Goal: Task Accomplishment & Management: Manage account settings

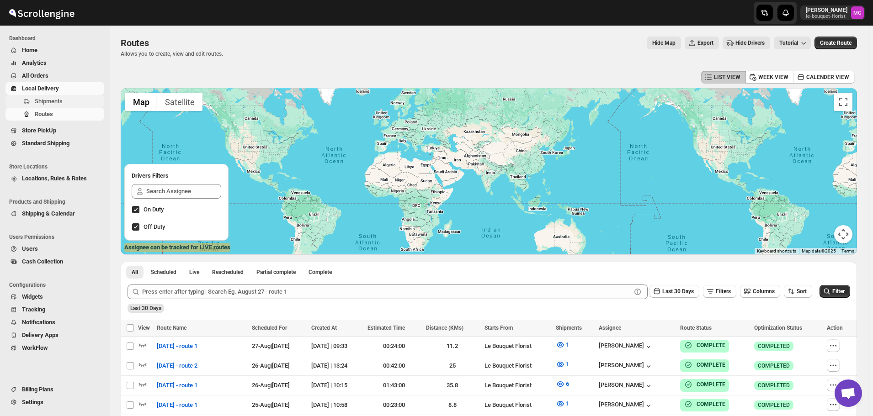
click at [47, 106] on button "Shipments" at bounding box center [54, 101] width 99 height 13
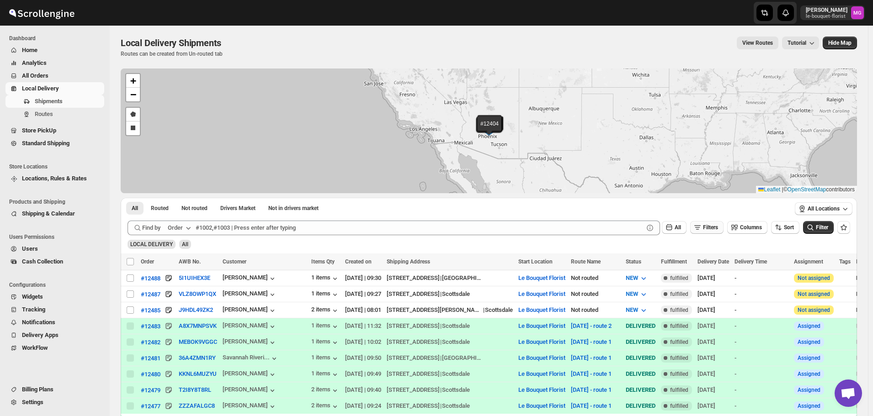
click at [702, 230] on icon "button" at bounding box center [697, 227] width 9 height 9
click at [714, 263] on span "Add Filter" at bounding box center [714, 263] width 24 height 7
click at [682, 261] on button "Select" at bounding box center [660, 264] width 69 height 13
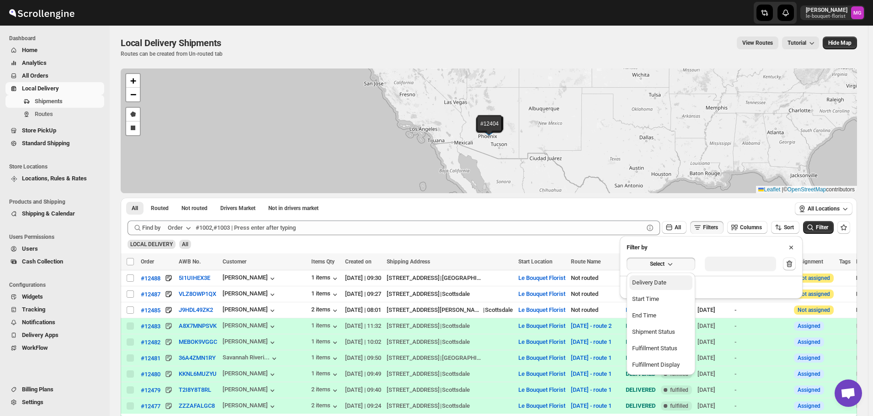
click at [682, 283] on button "Delivery Date" at bounding box center [660, 282] width 63 height 15
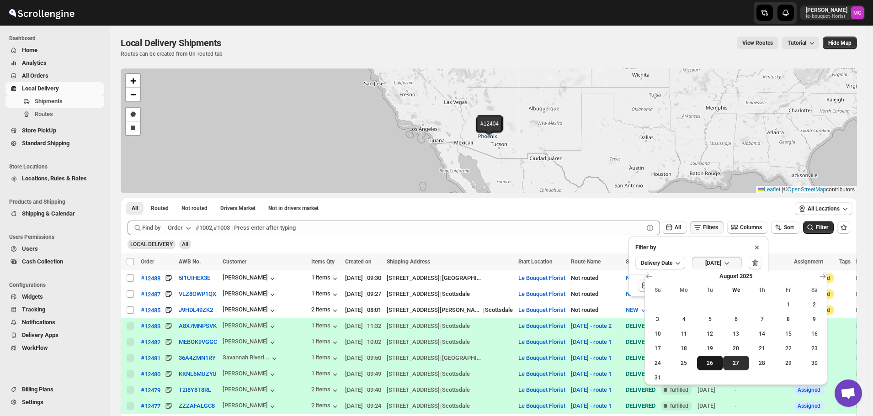
click at [706, 362] on span "26" at bounding box center [709, 363] width 19 height 7
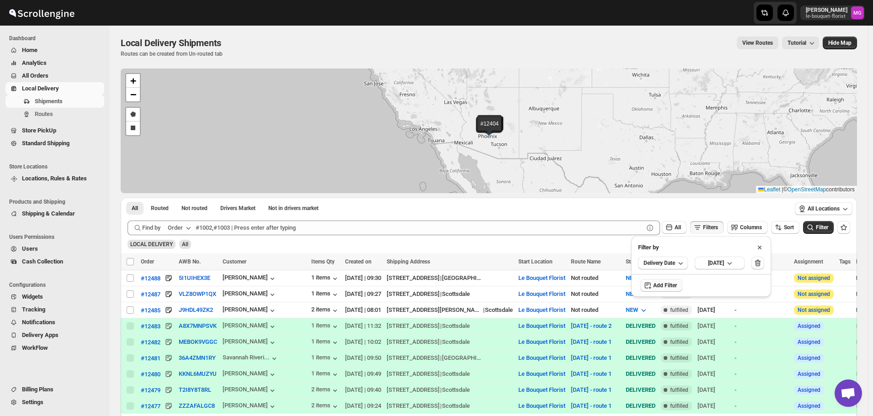
click at [820, 236] on div "LOCAL DELIVERY All" at bounding box center [487, 240] width 726 height 17
click at [820, 234] on div "Filter" at bounding box center [818, 228] width 31 height 14
click at [814, 230] on icon "submit" at bounding box center [809, 227] width 9 height 9
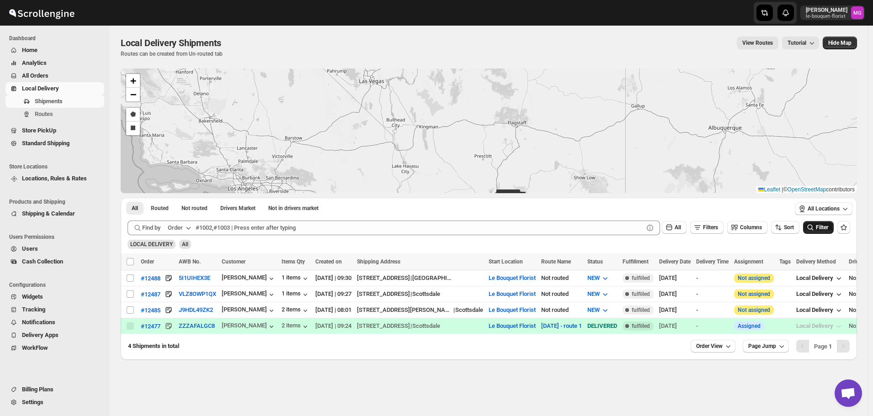
drag, startPoint x: 452, startPoint y: 104, endPoint x: 444, endPoint y: 83, distance: 22.8
click at [450, 100] on div "#12488 #12487 #12485 #12477 + − Draw a polygon Draw a rectangle Leaflet | © Ope…" at bounding box center [489, 131] width 736 height 125
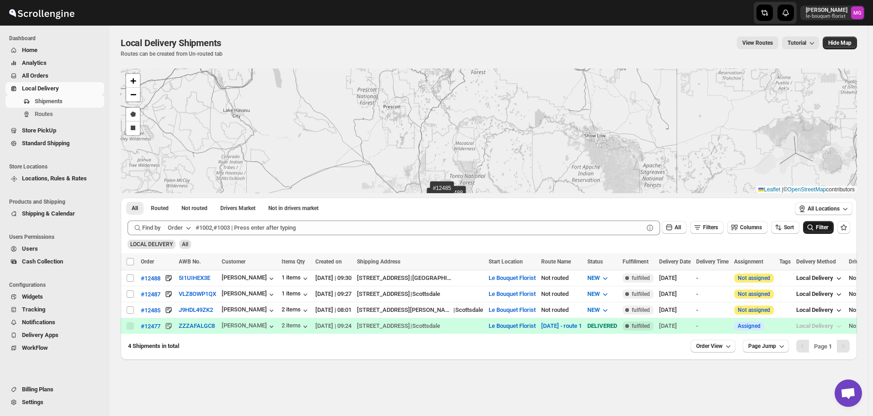
drag, startPoint x: 510, startPoint y: 144, endPoint x: 407, endPoint y: 62, distance: 131.6
click at [407, 51] on div "Local Delivery Shipments. This page is ready Local Delivery Shipments Routes ca…" at bounding box center [489, 193] width 758 height 334
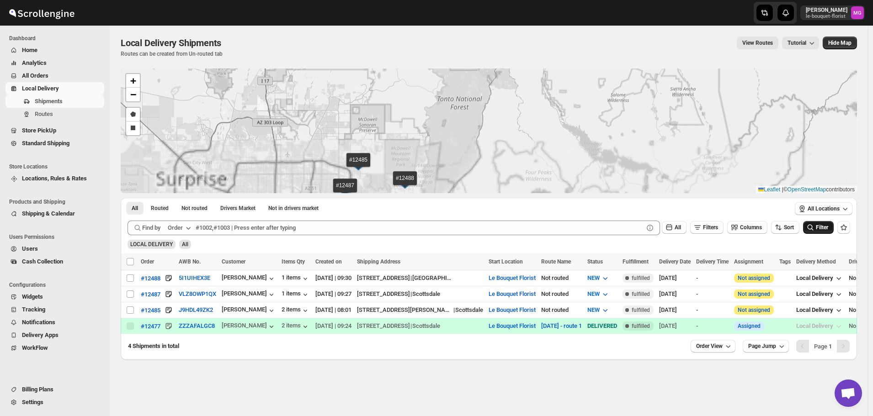
drag, startPoint x: 447, startPoint y: 159, endPoint x: 374, endPoint y: 29, distance: 149.5
click at [375, 30] on div "Local Delivery Shipments. This page is ready Local Delivery Shipments Routes ca…" at bounding box center [489, 193] width 758 height 334
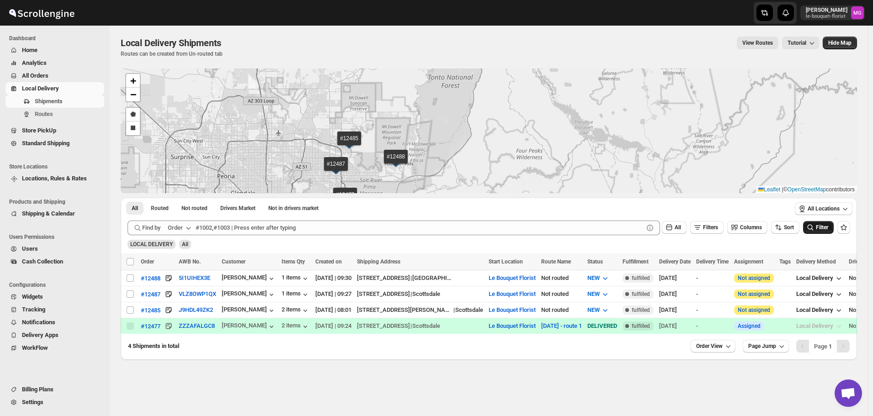
drag, startPoint x: 395, startPoint y: 138, endPoint x: 398, endPoint y: 98, distance: 39.9
click at [398, 98] on div "#12488 #12487 #12485 #12477 + − Draw a polygon Draw a rectangle Leaflet | © Ope…" at bounding box center [489, 131] width 736 height 125
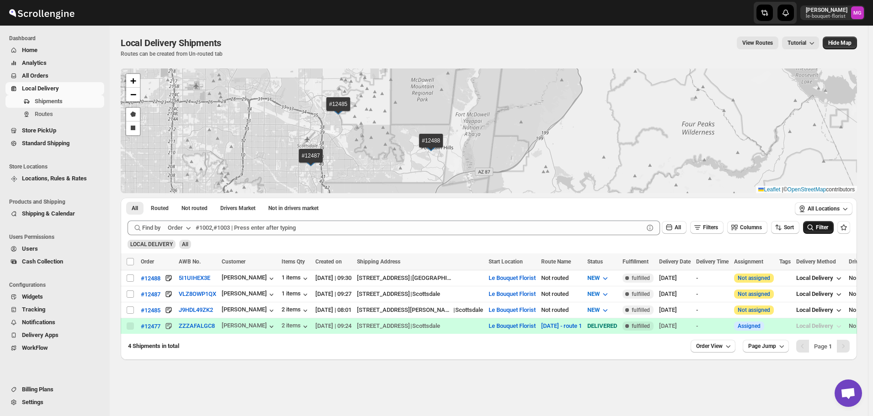
drag, startPoint x: 369, startPoint y: 133, endPoint x: 416, endPoint y: 135, distance: 46.7
click at [417, 135] on div "#12488 #12487 #12485 #12477 + − Draw a polygon Draw a rectangle Leaflet | © Ope…" at bounding box center [489, 131] width 736 height 125
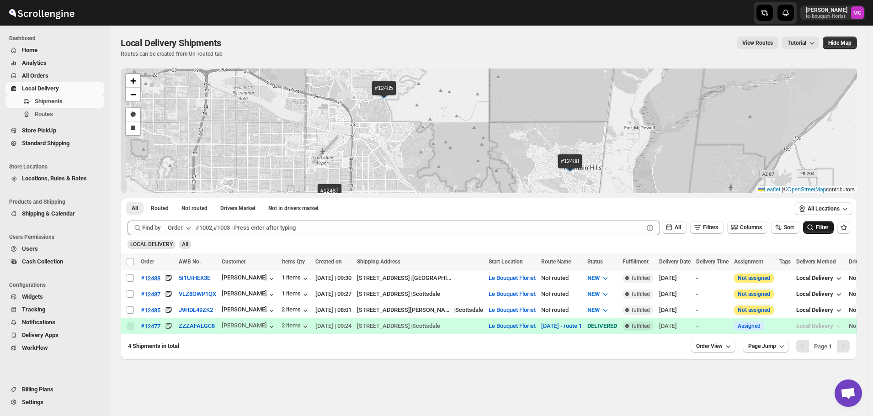
drag, startPoint x: 383, startPoint y: 121, endPoint x: 388, endPoint y: 122, distance: 5.0
click at [388, 122] on div "#12488 #12487 #12485 #12477 + − Draw a polygon Draw a rectangle Leaflet | © Ope…" at bounding box center [489, 131] width 736 height 125
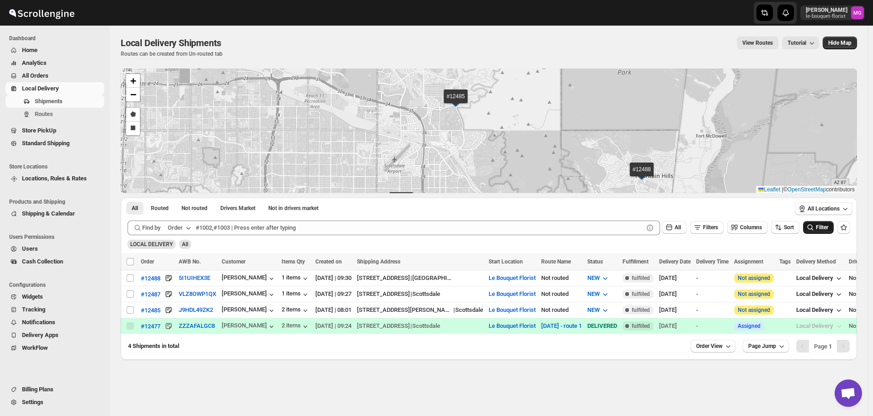
drag, startPoint x: 596, startPoint y: 157, endPoint x: 625, endPoint y: 88, distance: 74.9
click at [623, 90] on div "#12488 #12487 #12485 #12477 + − Draw a polygon Draw a rectangle Leaflet | © Ope…" at bounding box center [489, 131] width 736 height 125
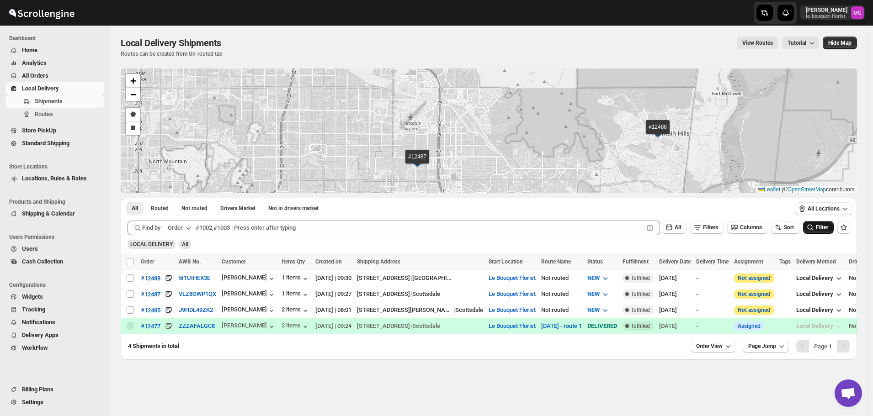
click at [37, 126] on span "Store PickUp" at bounding box center [62, 130] width 80 height 9
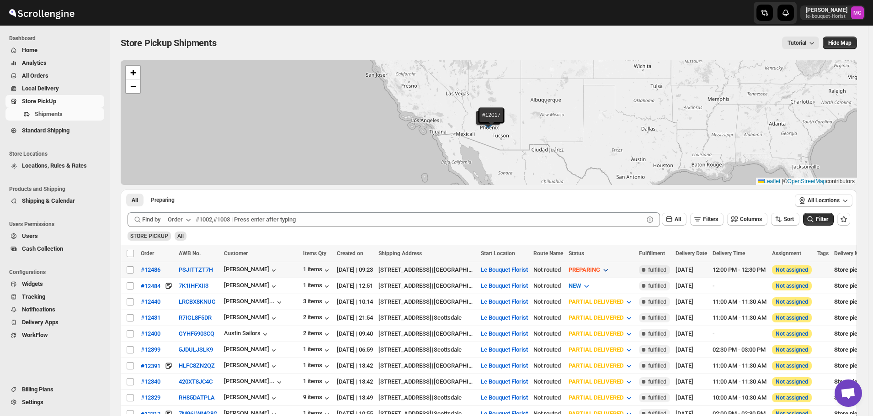
click at [600, 270] on span "PREPARING" at bounding box center [584, 269] width 32 height 7
click at [626, 333] on div "READY TO PICKUP" at bounding box center [617, 335] width 49 height 9
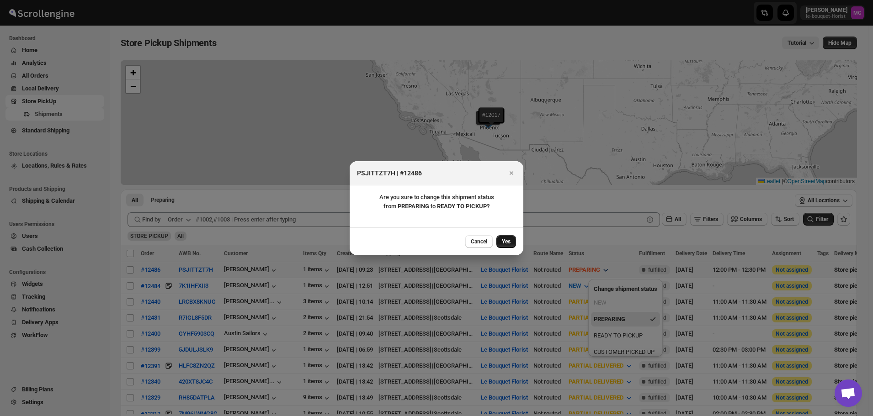
click at [511, 237] on button "Yes" at bounding box center [506, 241] width 20 height 13
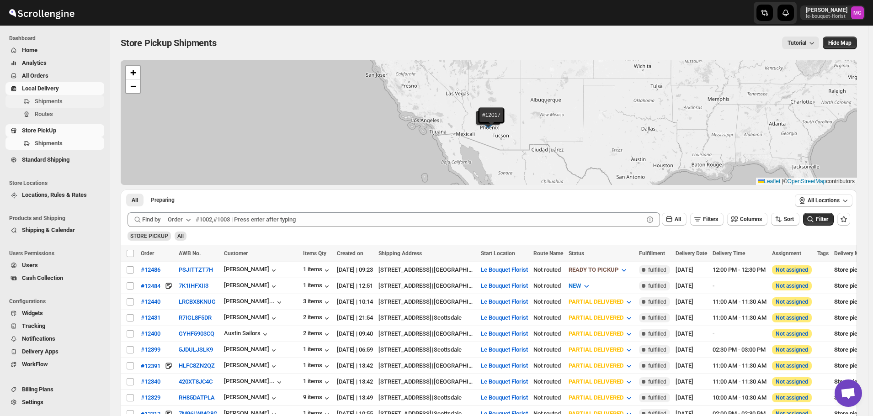
click at [32, 100] on button "Shipments" at bounding box center [54, 101] width 99 height 13
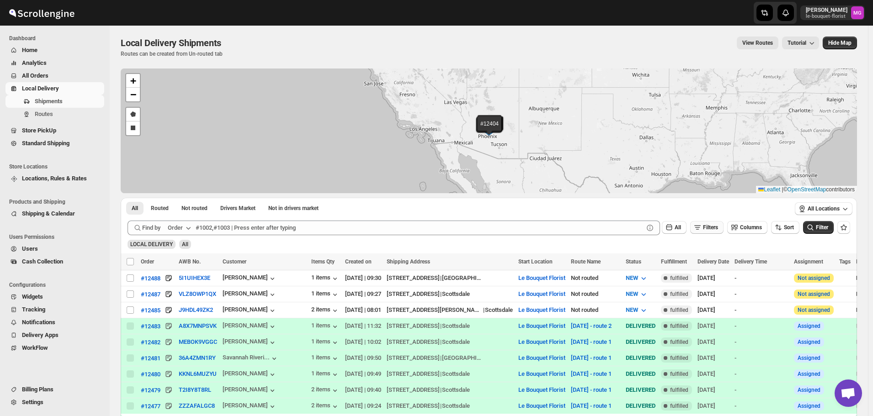
click at [702, 228] on icon "button" at bounding box center [697, 227] width 9 height 9
click at [708, 266] on span "Add Filter" at bounding box center [714, 263] width 24 height 7
click at [667, 266] on icon "button" at bounding box center [669, 263] width 9 height 9
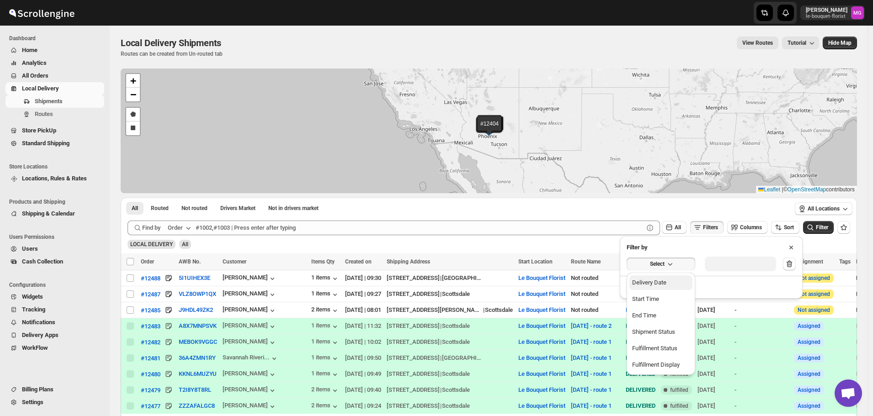
click at [649, 284] on div "Delivery Date" at bounding box center [649, 282] width 34 height 9
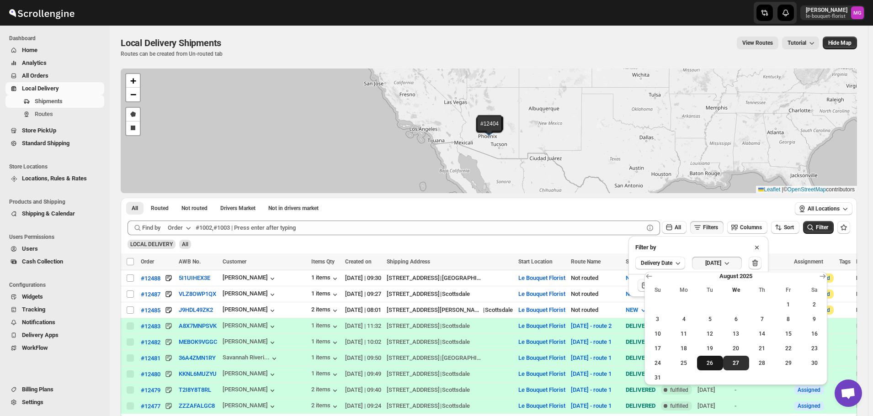
click at [702, 366] on span "26" at bounding box center [709, 363] width 19 height 7
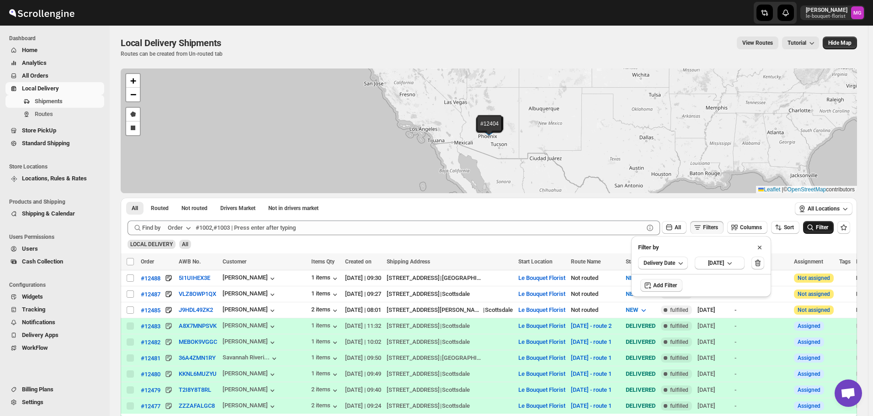
click at [814, 231] on icon "submit" at bounding box center [809, 227] width 9 height 9
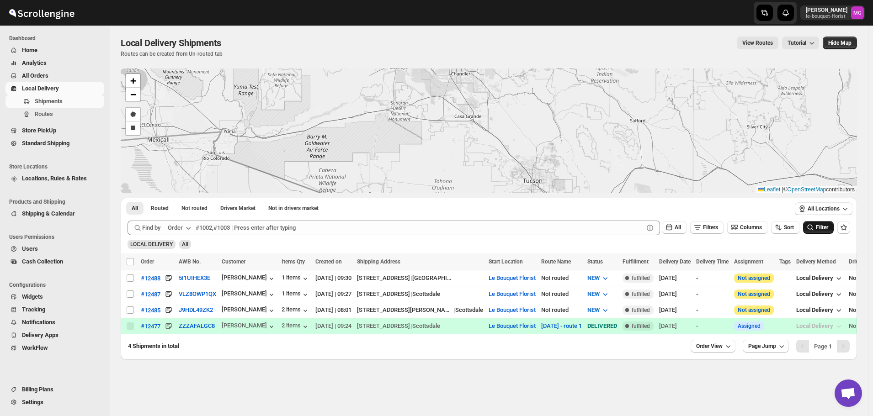
drag, startPoint x: 475, startPoint y: 144, endPoint x: 486, endPoint y: 185, distance: 41.7
click at [486, 185] on div "#12488 #12487 #12485 #12477 + − Draw a polygon Draw a rectangle Leaflet | © Ope…" at bounding box center [489, 131] width 736 height 125
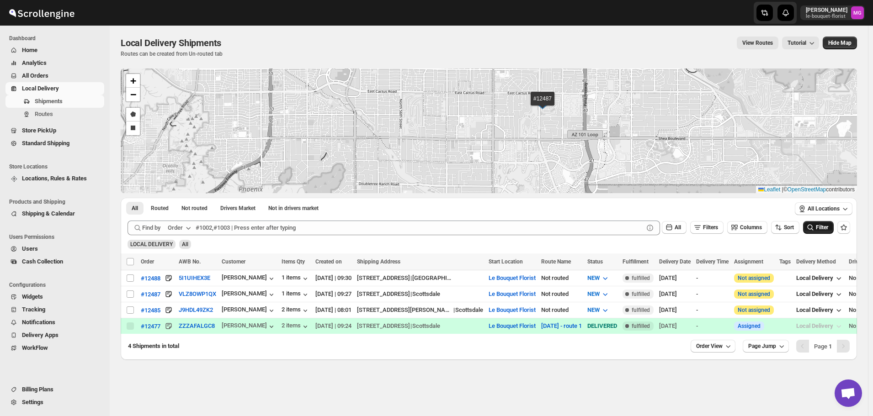
click at [552, 149] on div "#12488 #12487 #12485 #12477 + − Draw a polygon Draw a rectangle Leaflet | © Ope…" at bounding box center [489, 131] width 736 height 125
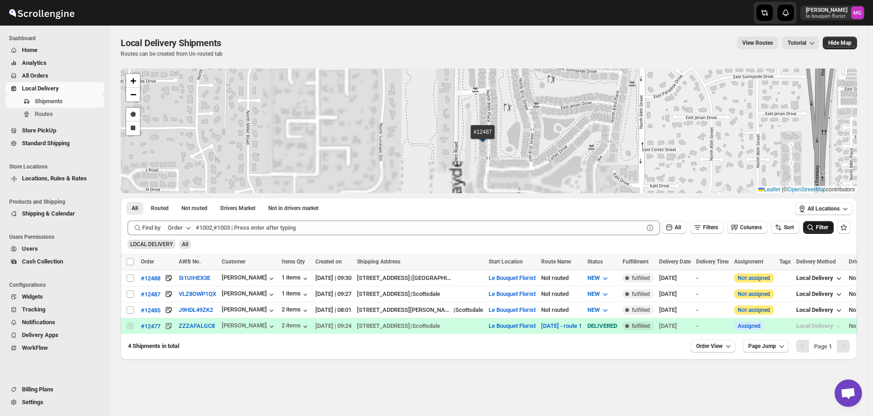
drag, startPoint x: 513, startPoint y: 146, endPoint x: 515, endPoint y: 187, distance: 41.2
click at [515, 187] on div "#12488 #12487 #12485 #12477 + − Draw a polygon Draw a rectangle Leaflet | © Ope…" at bounding box center [489, 131] width 736 height 125
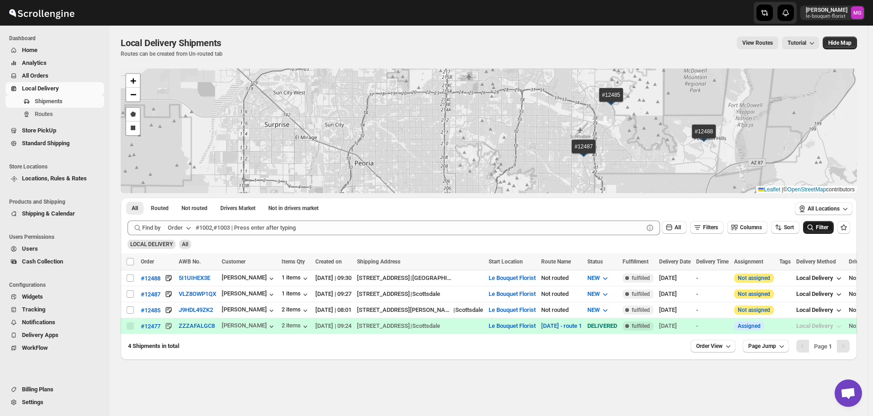
drag, startPoint x: 726, startPoint y: 139, endPoint x: 642, endPoint y: 142, distance: 84.6
click at [651, 140] on div "#12488 #12487 #12485 #12477 + − Draw a polygon Draw a rectangle Leaflet | © Ope…" at bounding box center [489, 131] width 736 height 125
click at [132, 294] on input "Select shipment" at bounding box center [130, 294] width 7 height 7
checkbox input "true"
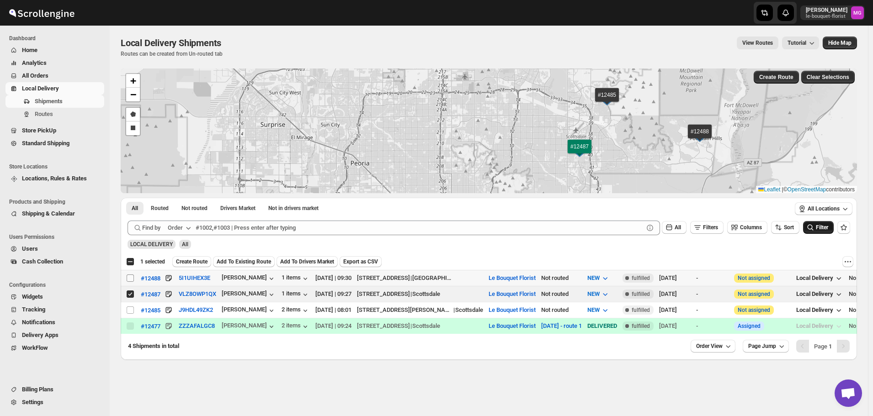
click at [128, 278] on input "Select shipment" at bounding box center [130, 278] width 7 height 7
checkbox input "true"
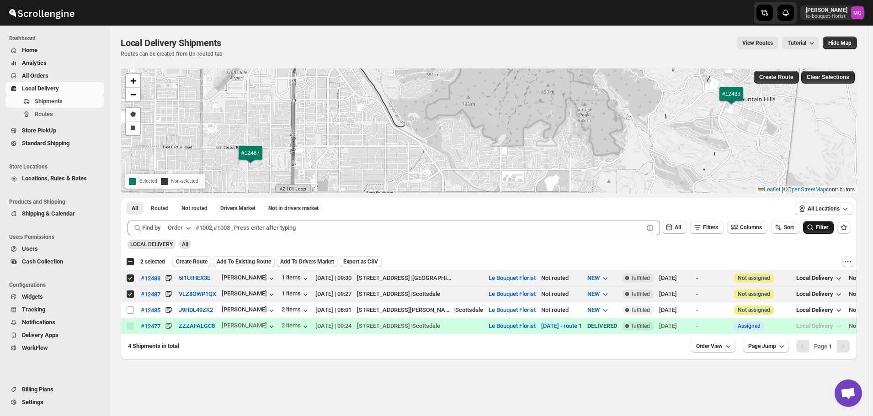
click at [192, 259] on span "Create Route" at bounding box center [192, 261] width 32 height 7
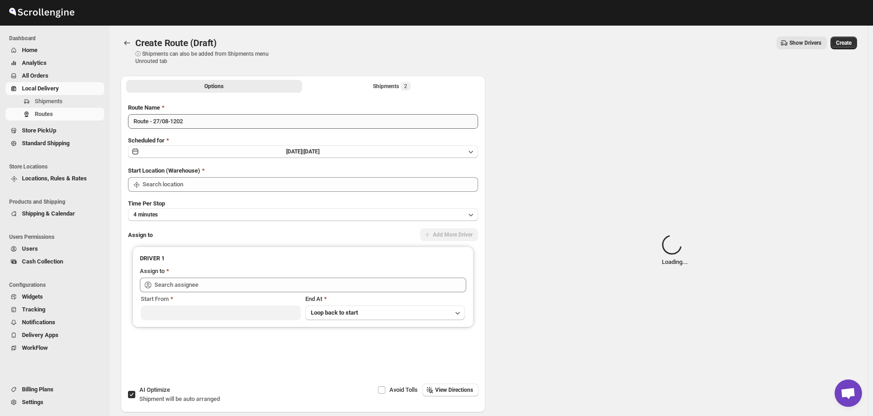
type input "Le Bouquet Florist"
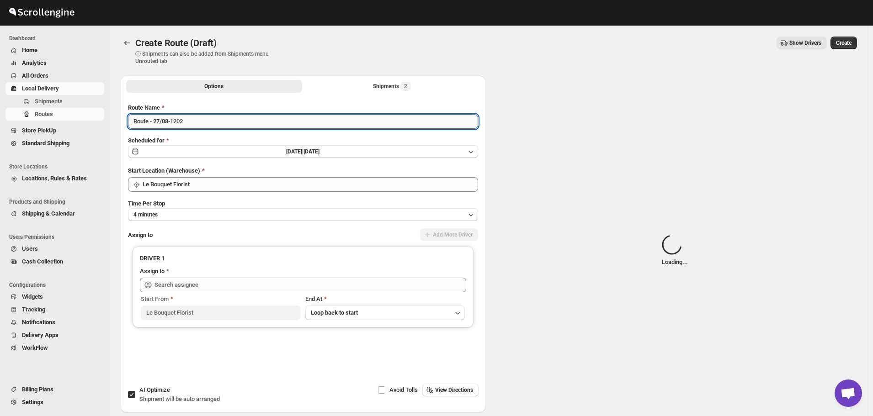
click at [200, 125] on input "Route - 27/08-1202" at bounding box center [303, 121] width 350 height 15
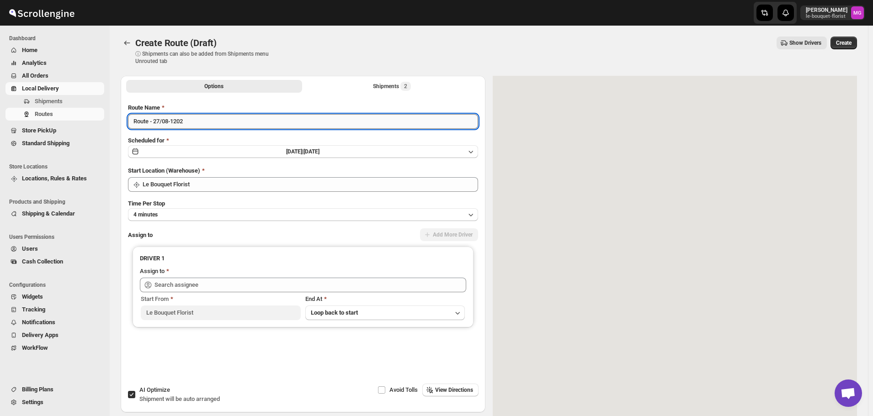
click at [200, 125] on input "Route - 27/08-1202" at bounding box center [303, 121] width 350 height 15
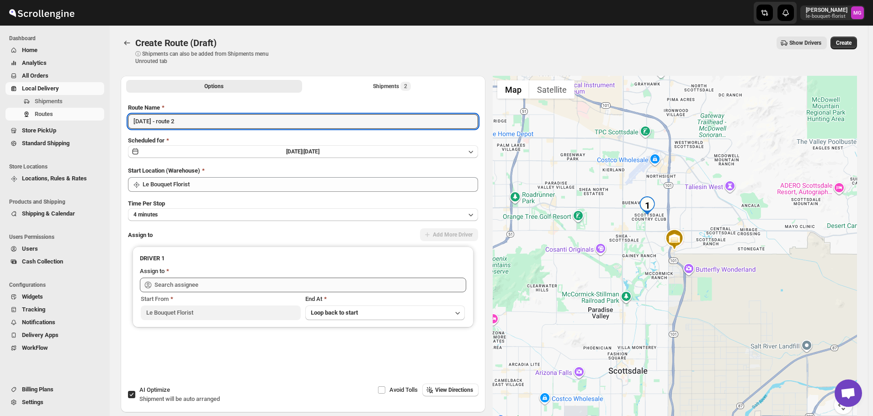
type input "[DATE] - route 2"
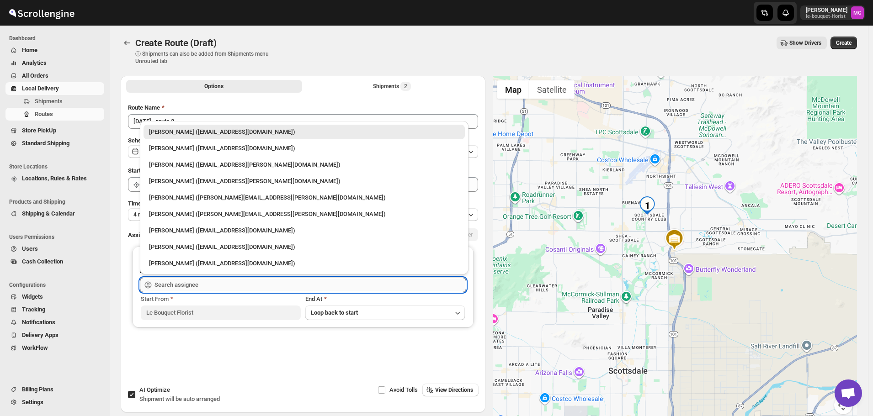
click at [169, 281] on input "text" at bounding box center [310, 285] width 312 height 15
click at [164, 148] on div "Olivia Trott (oetrott@gmail.com)" at bounding box center [304, 148] width 310 height 9
type input "Olivia Trott (oetrott@gmail.com)"
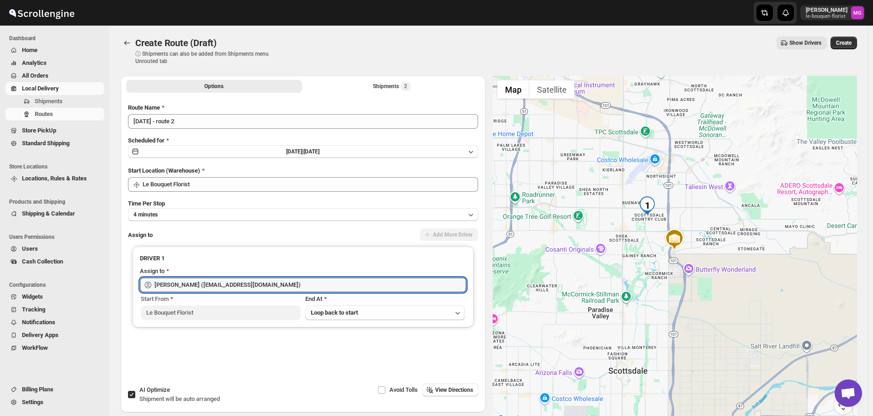
click at [139, 398] on label "AI Optimize Shipment will be auto arranged" at bounding box center [173, 395] width 92 height 22
click at [135, 398] on input "AI Optimize Shipment will be auto arranged" at bounding box center [131, 394] width 7 height 7
checkbox input "false"
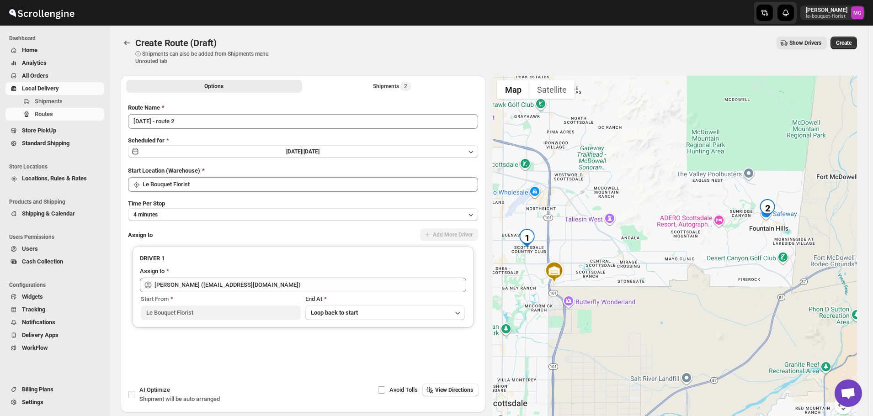
drag, startPoint x: 762, startPoint y: 238, endPoint x: 641, endPoint y: 271, distance: 126.1
click at [641, 271] on div at bounding box center [674, 250] width 365 height 349
click at [851, 48] on button "Create" at bounding box center [843, 43] width 26 height 13
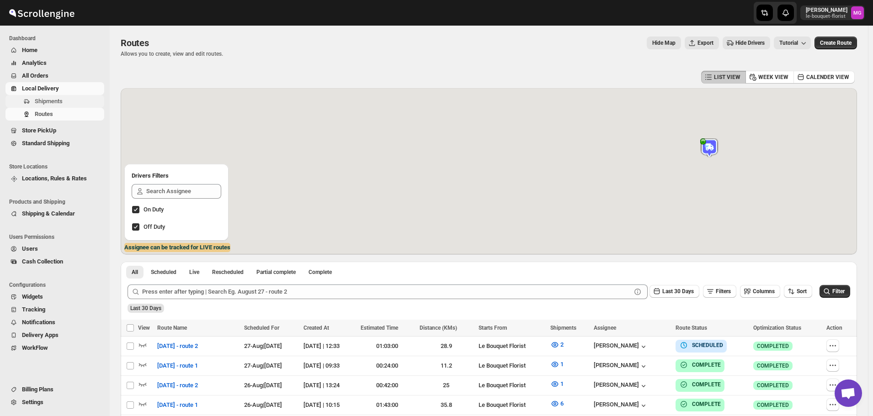
click at [33, 98] on button "Shipments" at bounding box center [54, 101] width 99 height 13
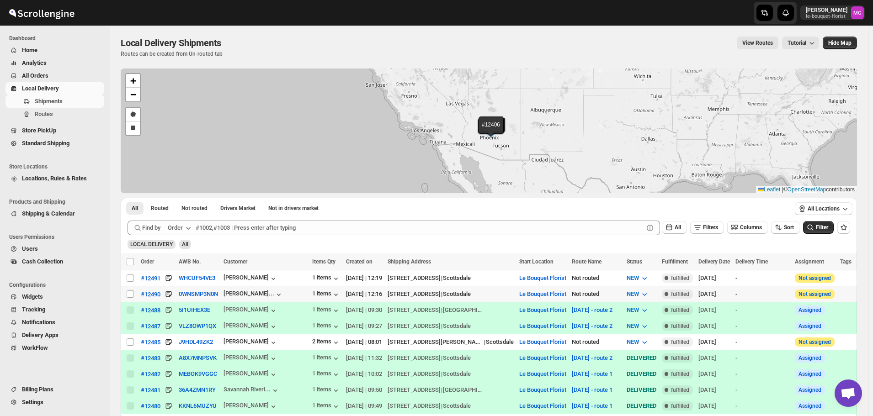
click at [131, 291] on input "Select shipment" at bounding box center [130, 294] width 7 height 7
checkbox input "true"
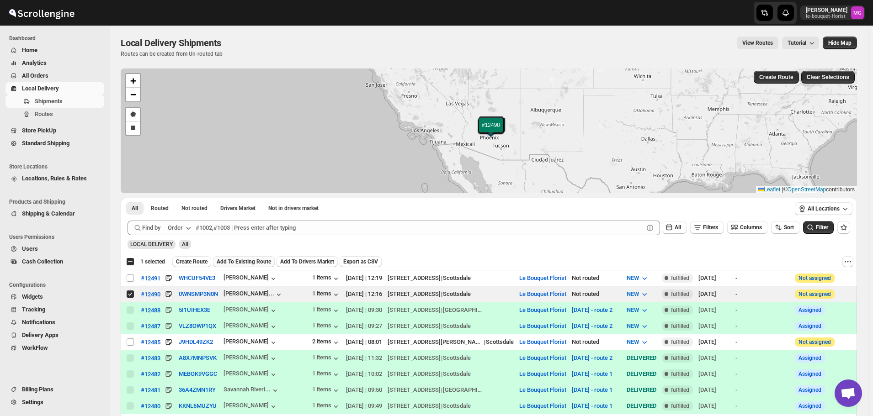
click at [239, 263] on span "Add To Existing Route" at bounding box center [244, 261] width 54 height 7
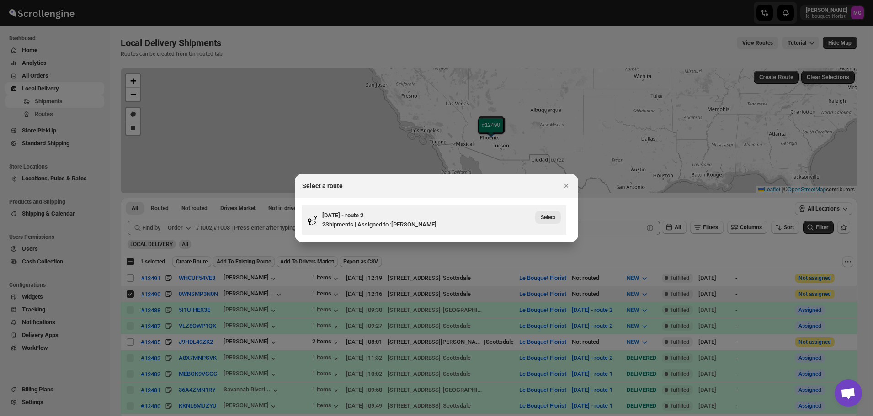
click at [543, 218] on span "Select" at bounding box center [547, 217] width 15 height 7
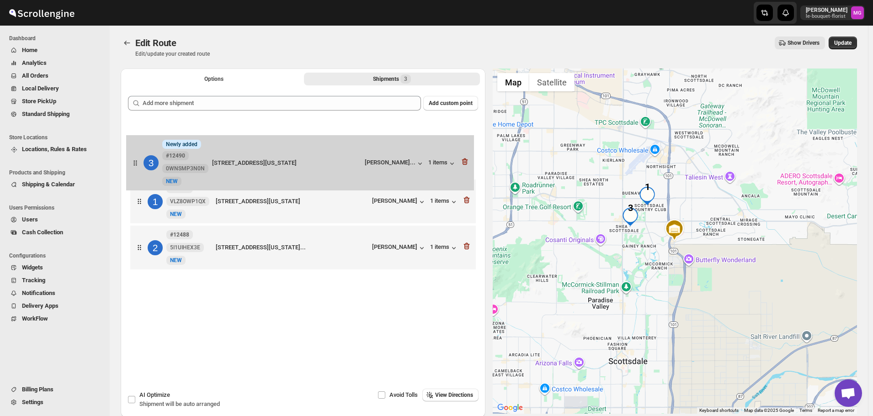
drag, startPoint x: 141, startPoint y: 241, endPoint x: 136, endPoint y: 159, distance: 82.4
click at [136, 159] on div "1 #12487 VLZ8OWP1QX New NEW 11768 North 80th Place, Scottsdale, Arizona, 85260,…" at bounding box center [303, 197] width 350 height 154
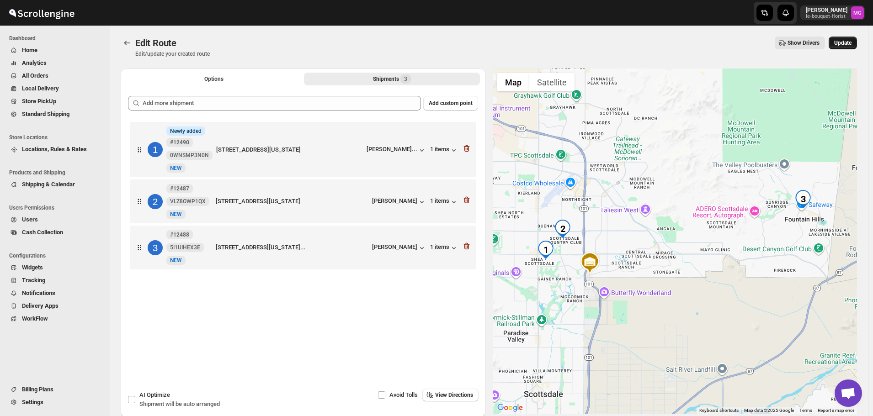
click at [850, 38] on button "Update" at bounding box center [842, 43] width 28 height 13
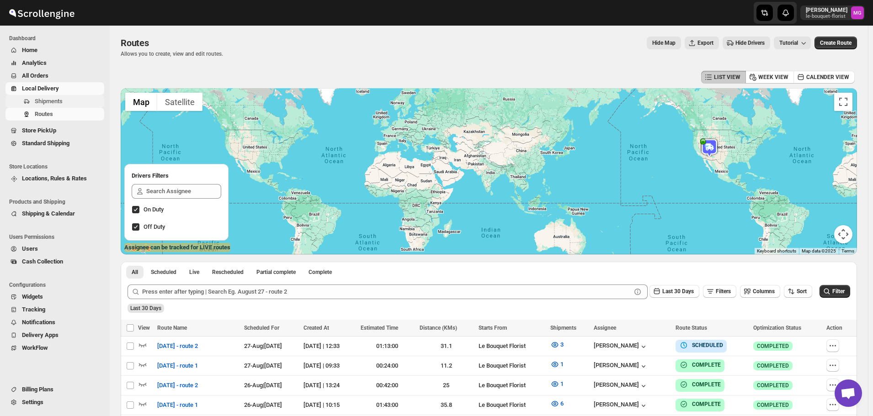
click at [42, 99] on span "Shipments" at bounding box center [49, 101] width 28 height 7
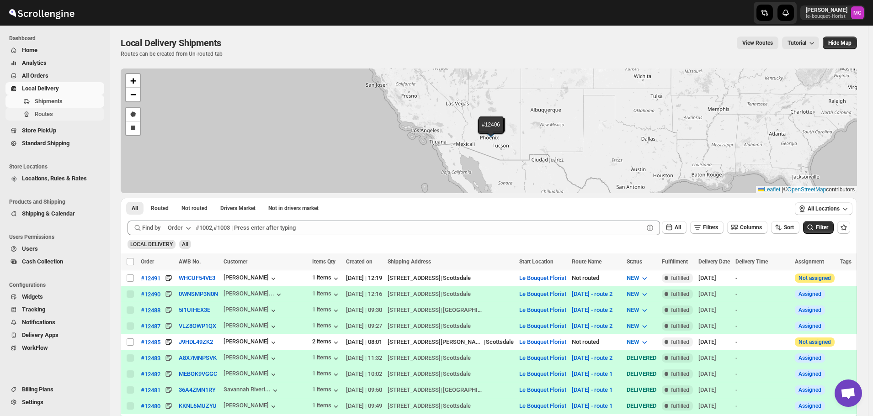
click at [50, 118] on span "Routes" at bounding box center [69, 114] width 68 height 9
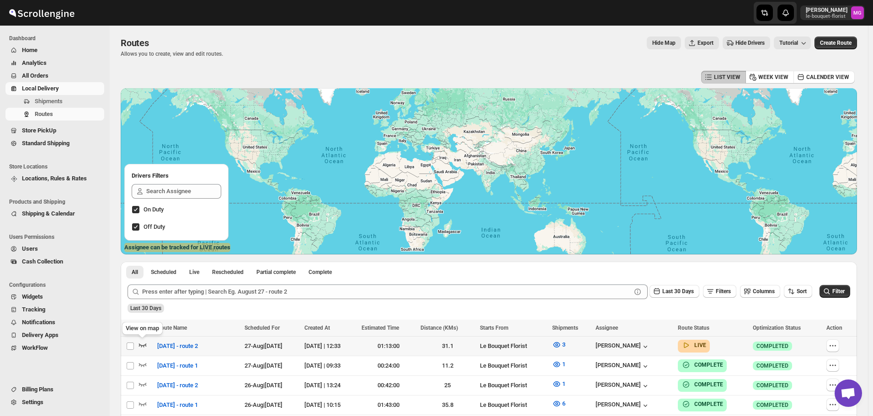
click at [143, 341] on icon "button" at bounding box center [142, 344] width 9 height 9
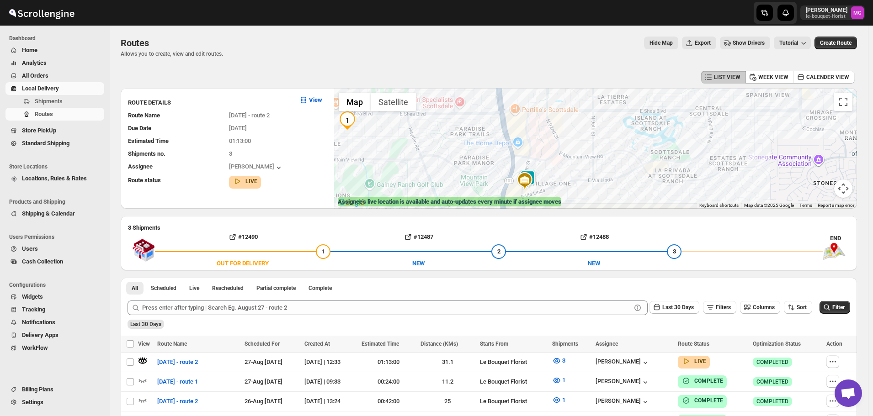
click at [534, 173] on img at bounding box center [524, 181] width 18 height 18
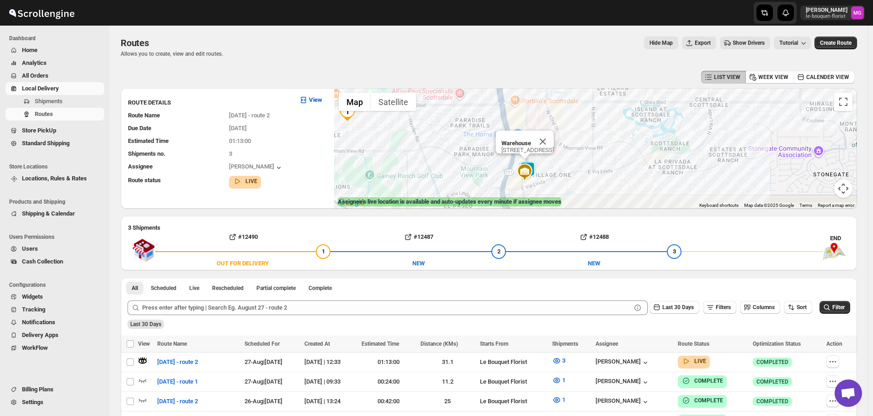
click at [534, 166] on img at bounding box center [524, 172] width 18 height 18
click at [534, 164] on img at bounding box center [524, 172] width 18 height 18
click at [536, 162] on img at bounding box center [527, 170] width 18 height 18
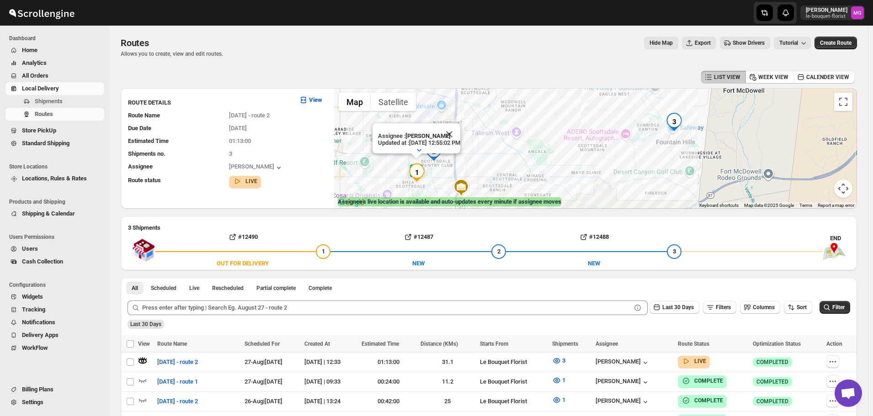
click at [27, 73] on span "All Orders" at bounding box center [35, 75] width 26 height 7
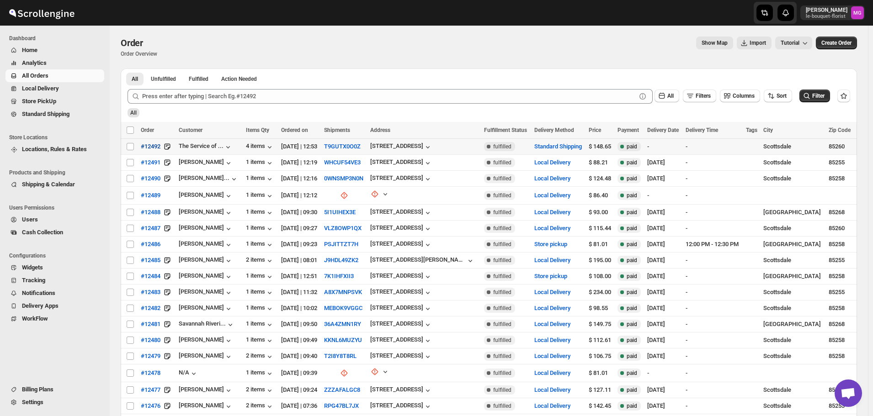
click at [153, 148] on span "#12492" at bounding box center [151, 146] width 20 height 9
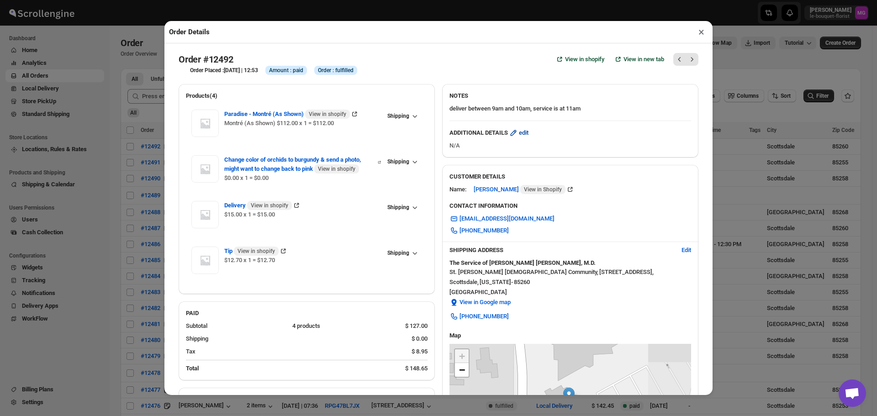
click at [515, 137] on icon "button" at bounding box center [513, 132] width 9 height 9
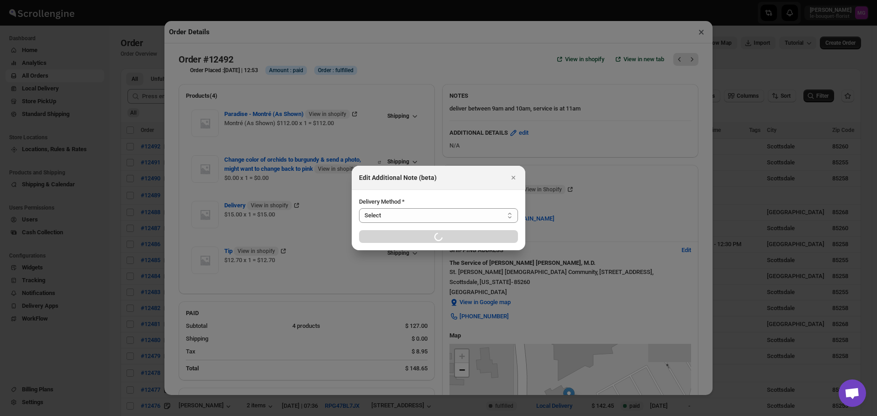
select select "LOCAL_DELIVERY"
select select "LOCATION_BASES"
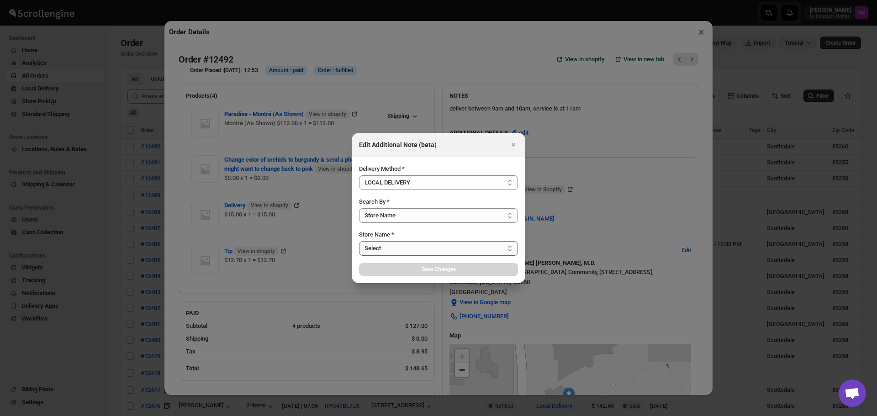
select select "67182988fdd300583c220c76"
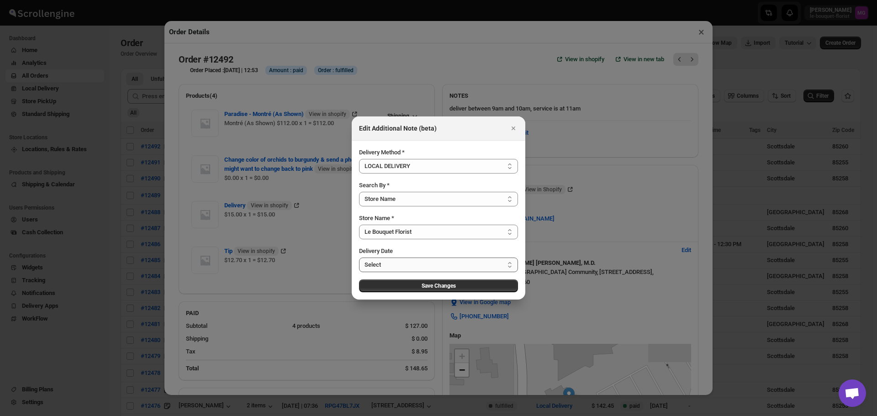
click at [387, 268] on select "Select Fri Aug 29 2025 Tue Sep 02 2025 Wed Sep 03 2025 Thu Sep 04 2025 Fri Sep …" at bounding box center [438, 265] width 159 height 15
select select "2025-08-29"
click at [359, 258] on select "Select Fri Aug 29 2025 Tue Sep 02 2025 Wed Sep 03 2025 Thu Sep 04 2025 Fri Sep …" at bounding box center [438, 265] width 159 height 15
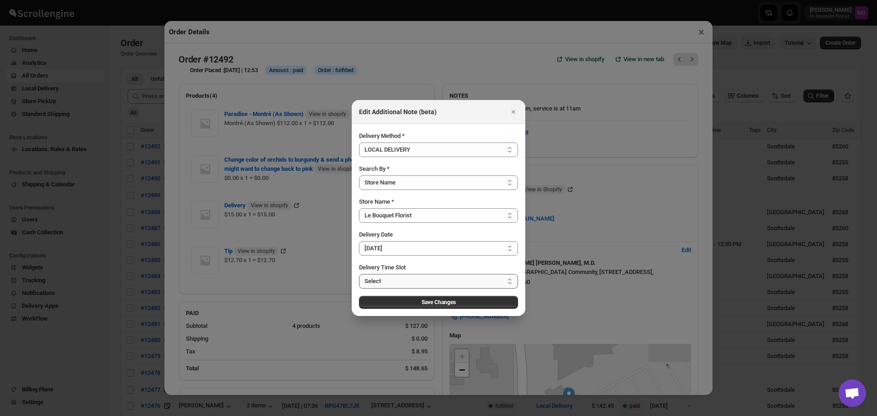
click at [401, 283] on select "Select 10:00 AM - 05:00 PM" at bounding box center [438, 281] width 159 height 15
select select "67182a330ed43f03ce62780c"
click at [359, 274] on select "Select 10:00 AM - 05:00 PM" at bounding box center [438, 281] width 159 height 15
click at [386, 301] on button "Save Changes" at bounding box center [438, 302] width 159 height 13
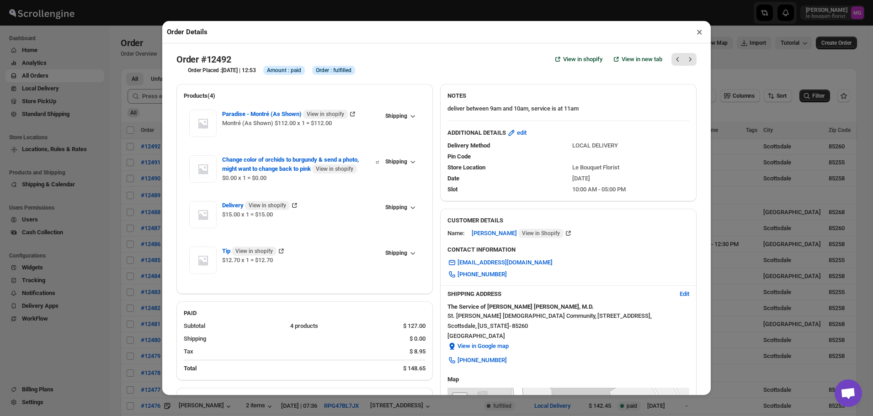
click at [696, 37] on button "×" at bounding box center [699, 32] width 13 height 13
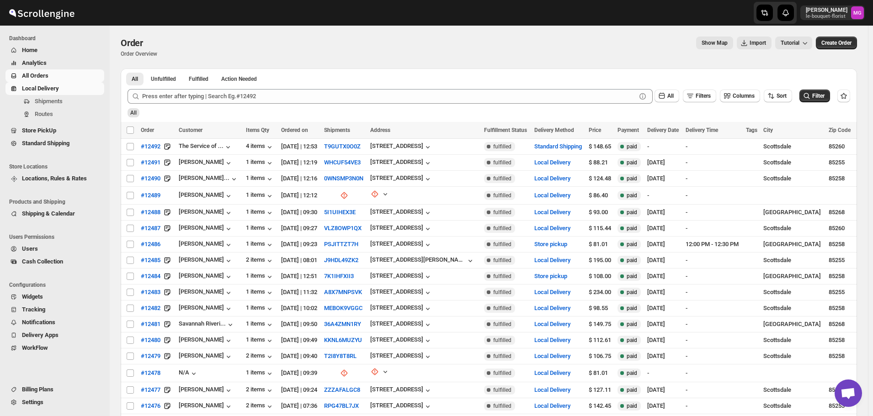
click at [48, 87] on span "Local Delivery" at bounding box center [40, 88] width 37 height 7
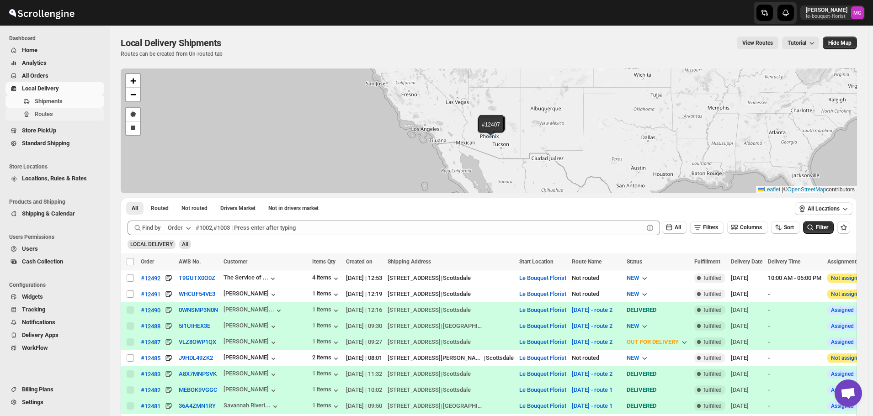
click at [60, 115] on span "Routes" at bounding box center [69, 114] width 68 height 9
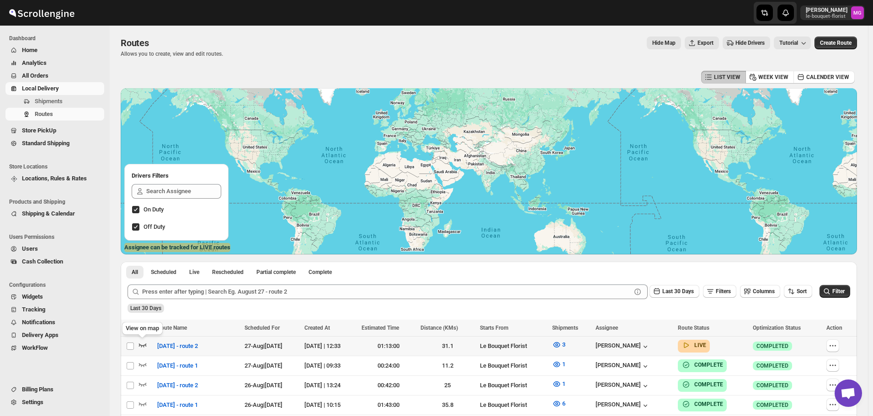
click at [140, 346] on icon "button" at bounding box center [142, 344] width 9 height 9
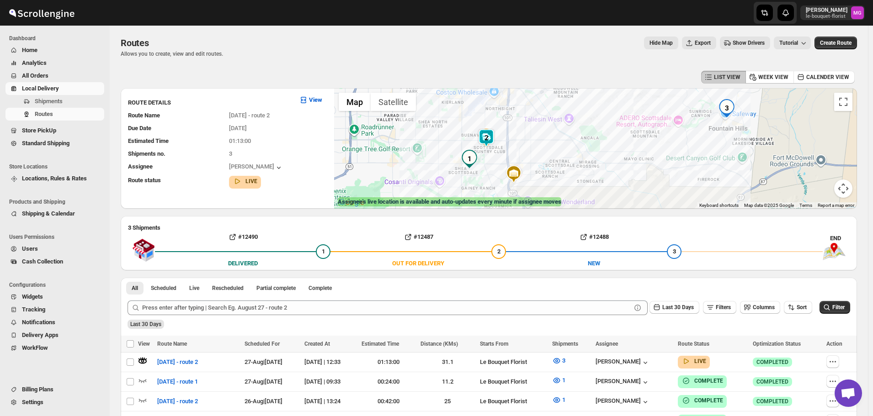
click at [492, 134] on img at bounding box center [486, 138] width 18 height 18
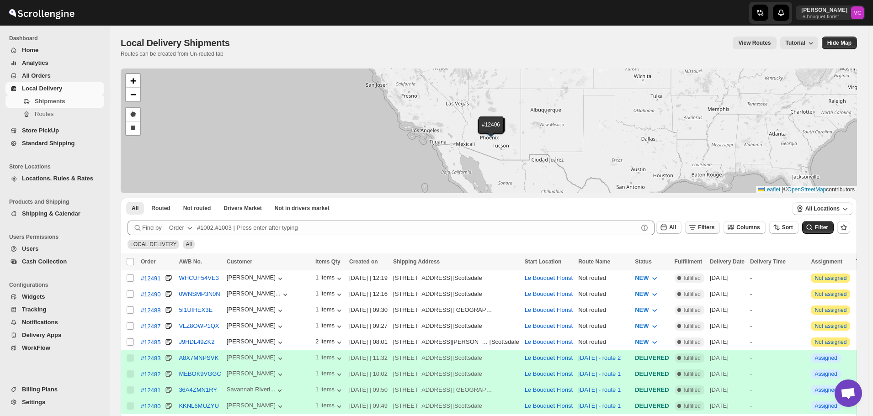
click at [719, 231] on button "Filters" at bounding box center [702, 227] width 35 height 13
click at [706, 260] on span "Add Filter" at bounding box center [715, 263] width 26 height 7
click at [669, 265] on icon "button" at bounding box center [670, 263] width 9 height 9
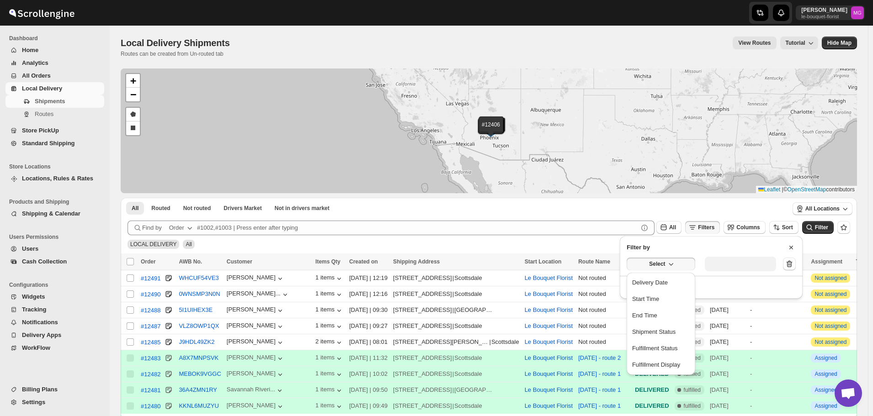
click at [658, 278] on div "Delivery Date" at bounding box center [650, 282] width 36 height 9
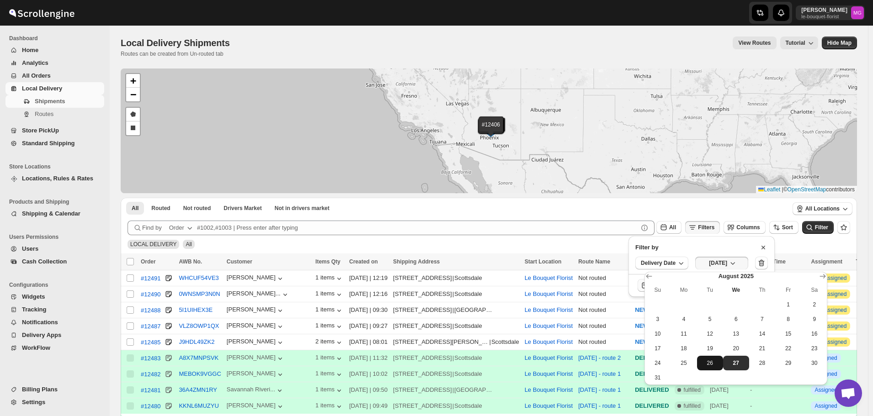
click at [710, 368] on button "26" at bounding box center [710, 363] width 26 height 15
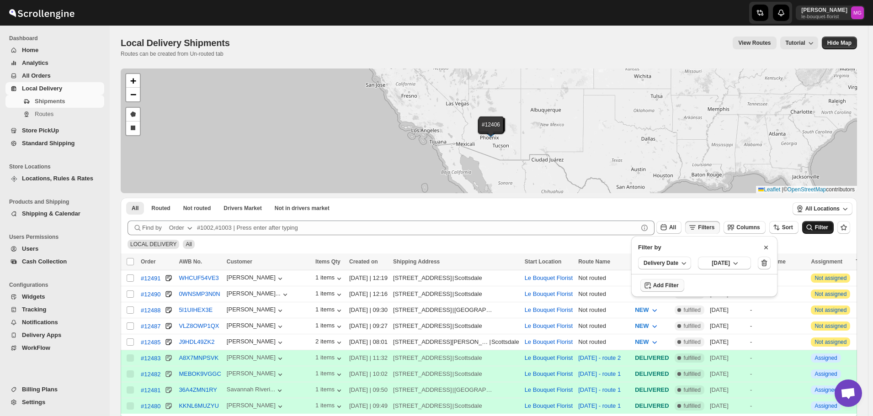
click at [814, 233] on button "Filter" at bounding box center [818, 227] width 32 height 13
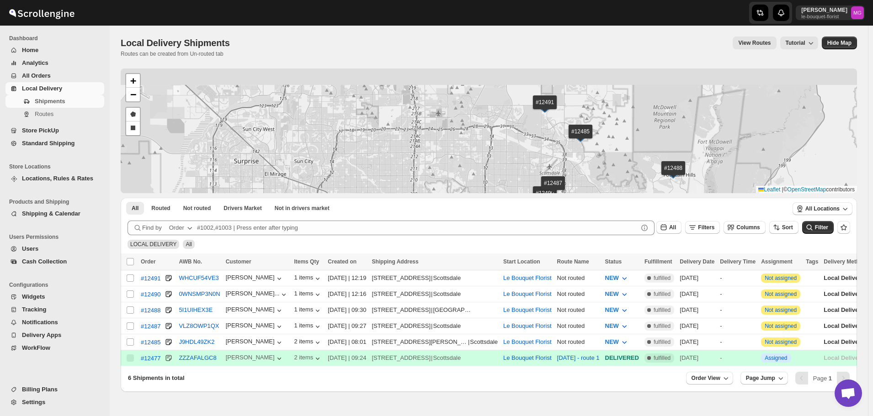
drag, startPoint x: 497, startPoint y: 119, endPoint x: 443, endPoint y: 156, distance: 66.4
click at [443, 156] on div "#12491 #12490 #12488 #12487 #12485 #12477 + − Draw a polygon Draw a rectangle L…" at bounding box center [489, 131] width 736 height 125
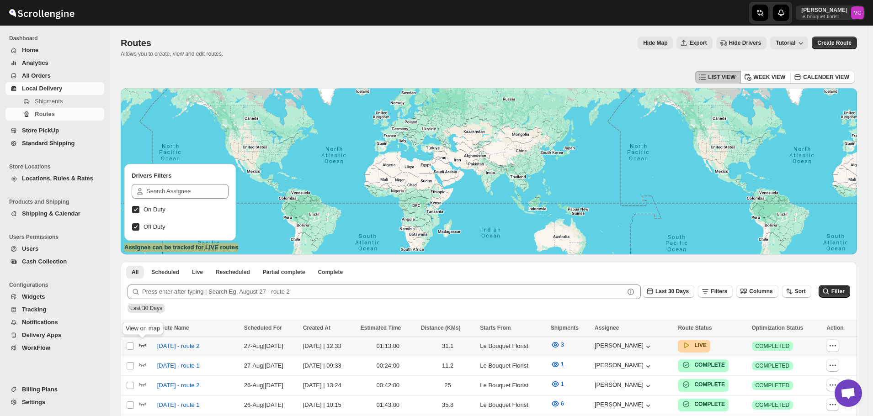
click at [143, 347] on icon "button" at bounding box center [142, 344] width 9 height 9
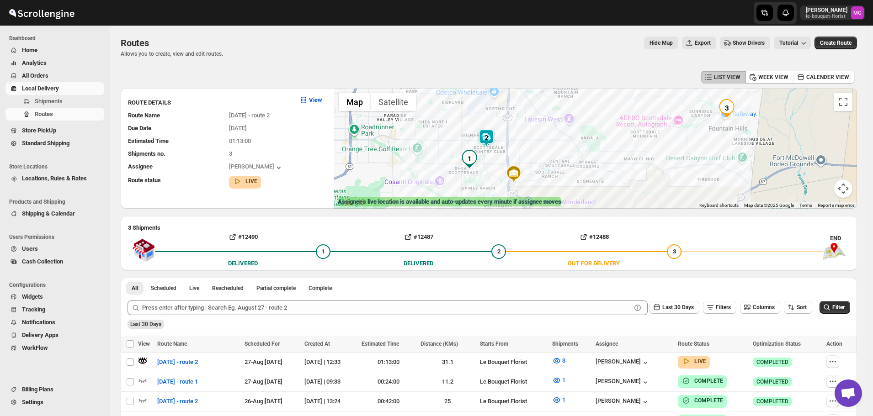
click at [491, 139] on img at bounding box center [486, 138] width 18 height 18
